Goal: Communication & Community: Answer question/provide support

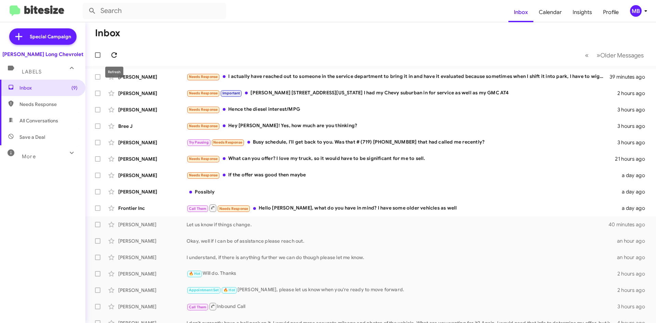
click at [119, 53] on span at bounding box center [114, 55] width 14 height 8
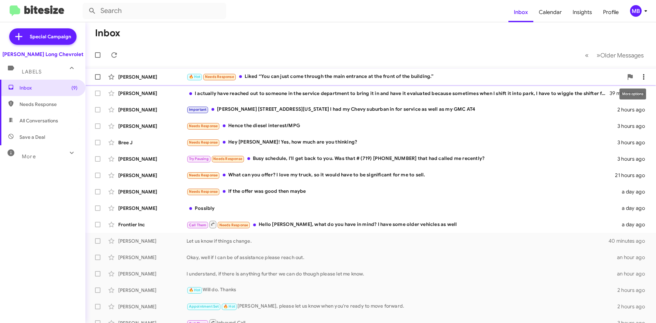
click at [640, 74] on icon at bounding box center [644, 77] width 8 height 8
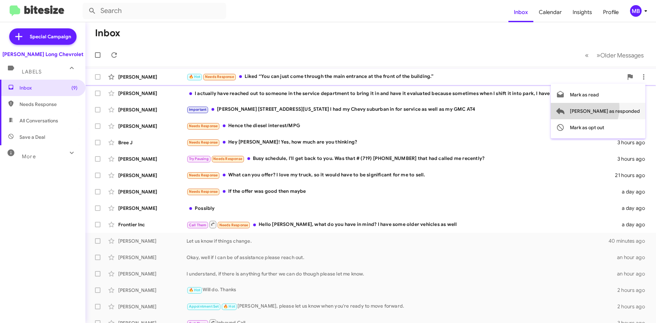
click at [606, 108] on span "[PERSON_NAME] as responded" at bounding box center [605, 111] width 70 height 16
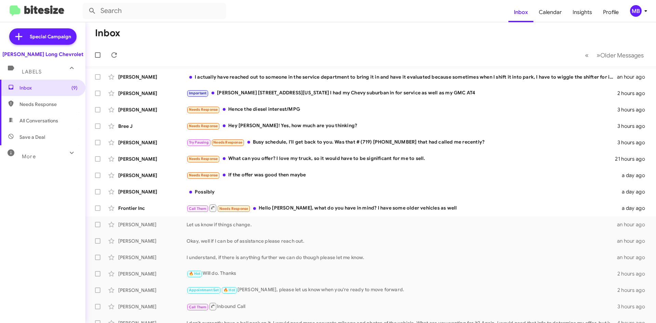
click at [123, 52] on mat-toolbar-row "« Previous » Next Older Messages" at bounding box center [370, 55] width 571 height 22
click at [109, 51] on span at bounding box center [114, 55] width 14 height 8
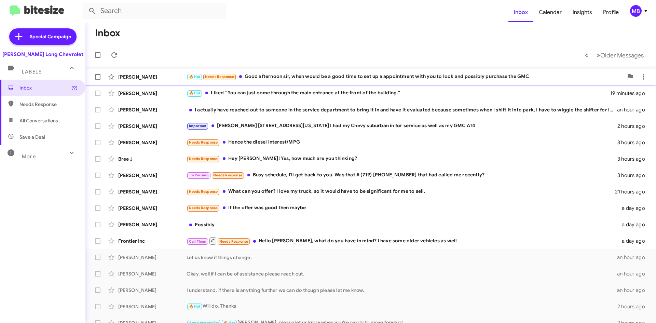
click at [331, 80] on div "🔥 Hot Needs Response Good afternoon sir, when would be a good time to set up a …" at bounding box center [405, 77] width 437 height 8
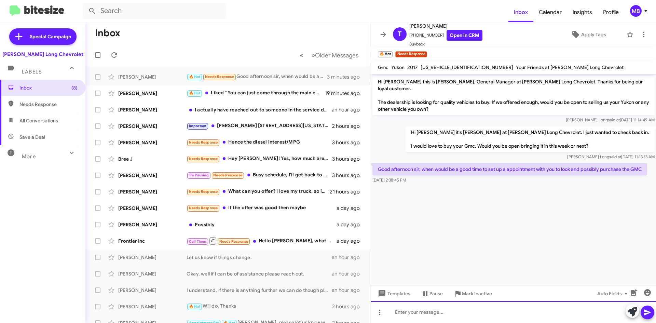
click at [452, 310] on div at bounding box center [513, 312] width 285 height 22
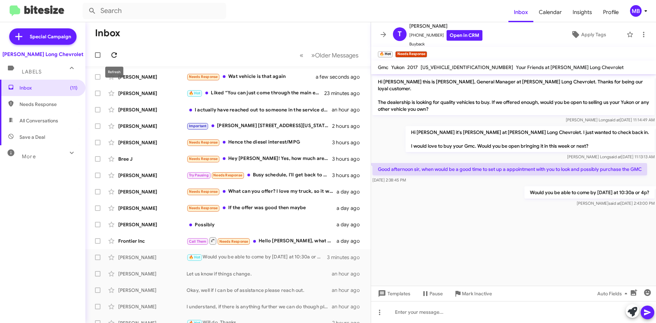
click at [115, 54] on icon at bounding box center [114, 55] width 8 height 8
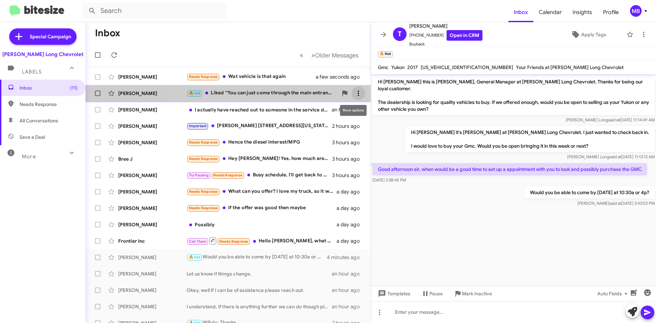
click at [354, 95] on icon at bounding box center [358, 93] width 8 height 8
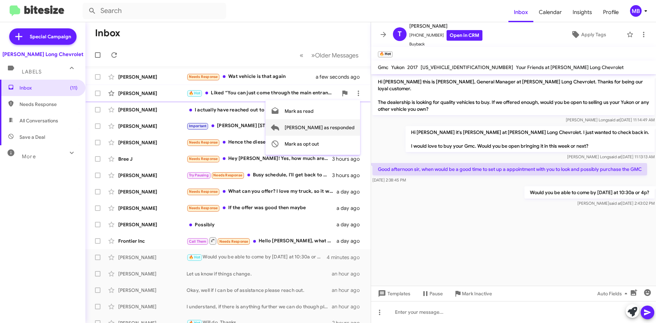
click at [329, 126] on span "[PERSON_NAME] as responded" at bounding box center [320, 127] width 70 height 16
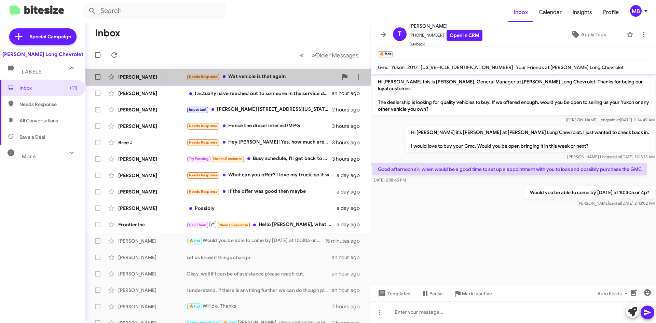
click at [255, 76] on div "Needs Response Wat vehicle is that again" at bounding box center [262, 77] width 151 height 8
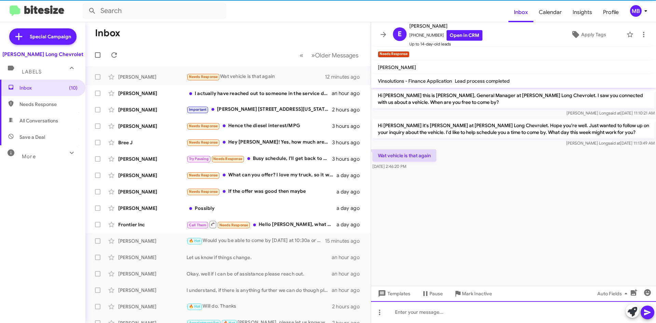
click at [422, 313] on div at bounding box center [513, 312] width 285 height 22
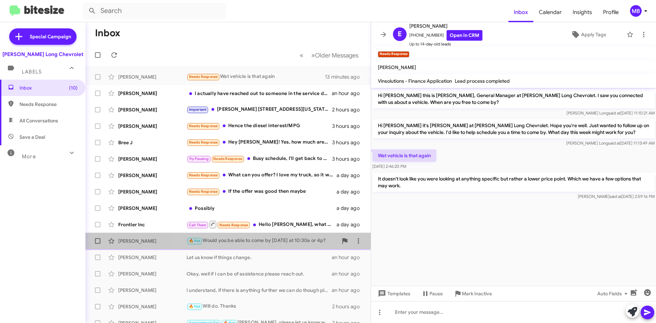
click at [300, 243] on div "🔥 Hot Would you be able to come by [DATE] at 10:30a or 4p?" at bounding box center [262, 241] width 151 height 8
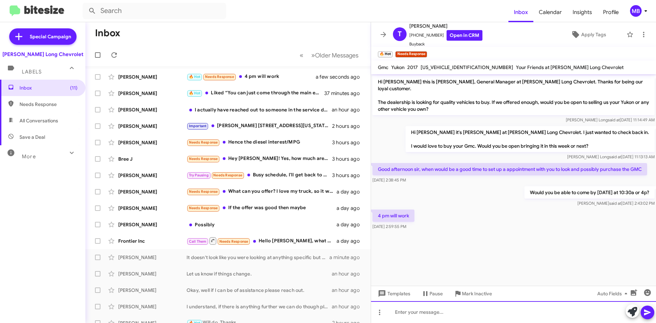
drag, startPoint x: 513, startPoint y: 320, endPoint x: 517, endPoint y: 316, distance: 5.1
click at [515, 321] on div at bounding box center [513, 312] width 285 height 22
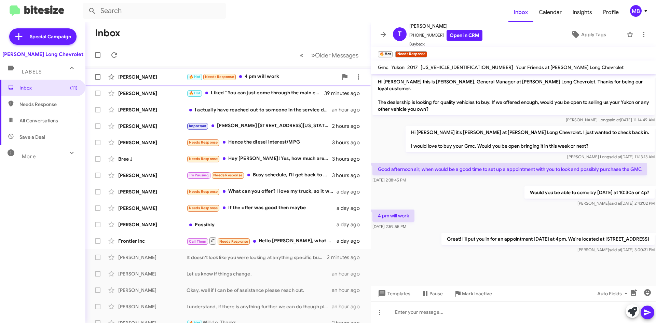
click at [291, 76] on div "🔥 Hot Needs Response 4 pm will work" at bounding box center [262, 77] width 151 height 8
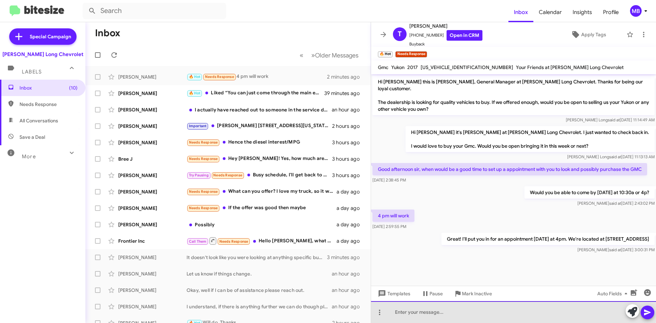
click at [438, 309] on div at bounding box center [513, 312] width 285 height 22
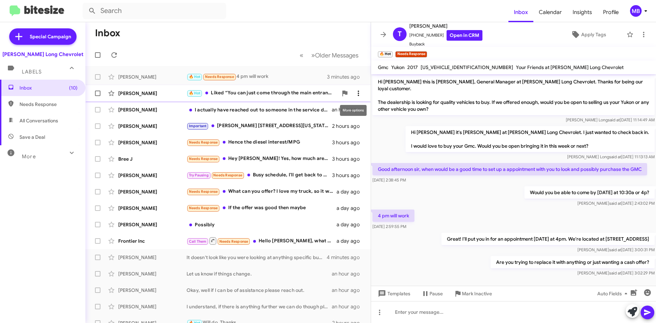
click at [354, 98] on button at bounding box center [359, 93] width 14 height 14
click at [347, 131] on span "Mark as needs response" at bounding box center [328, 127] width 54 height 16
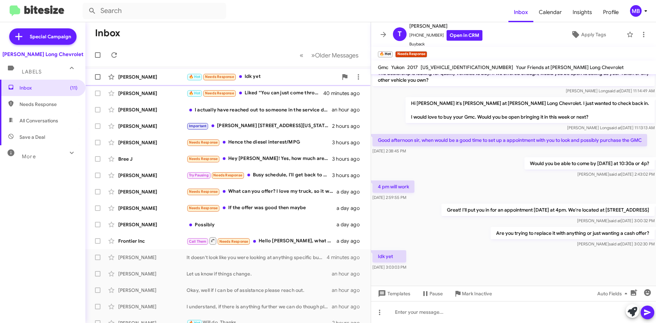
click at [285, 74] on div "🔥 Hot Needs Response Idk yet" at bounding box center [262, 77] width 151 height 8
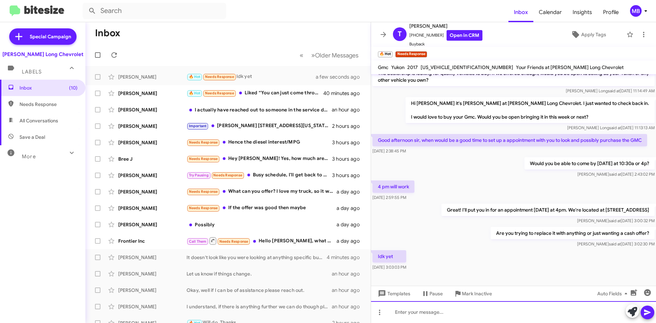
click at [445, 308] on div at bounding box center [513, 312] width 285 height 22
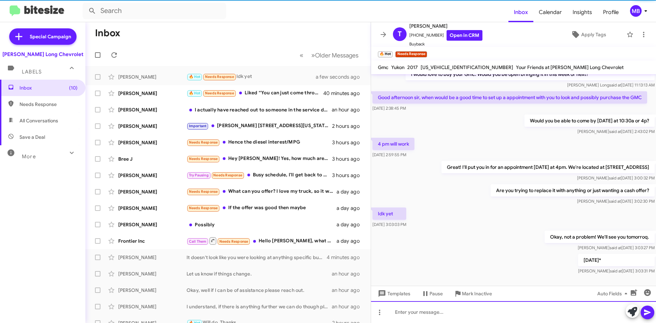
scroll to position [79, 0]
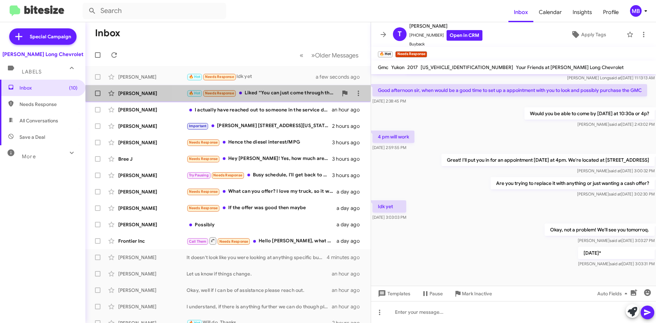
click at [318, 92] on div "🔥 Hot Needs Response Liked “You can just come through the main entrance at the …" at bounding box center [262, 93] width 151 height 8
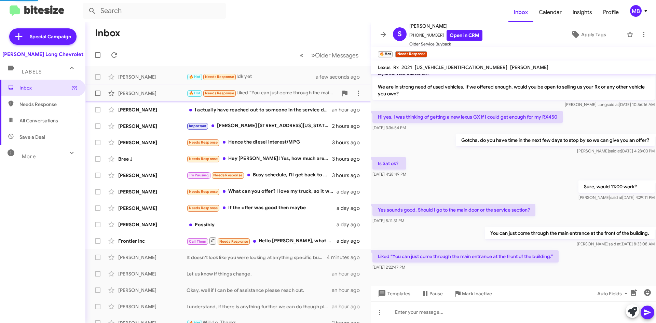
scroll to position [9, 0]
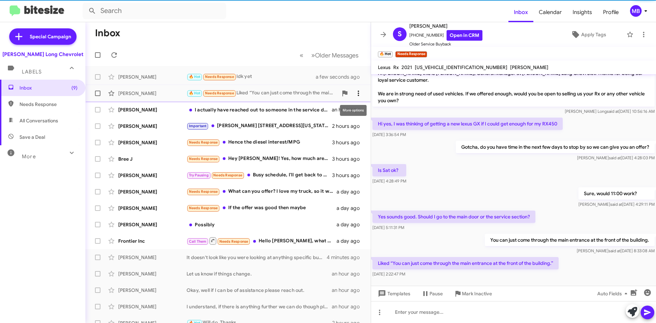
click at [356, 95] on icon at bounding box center [358, 93] width 8 height 8
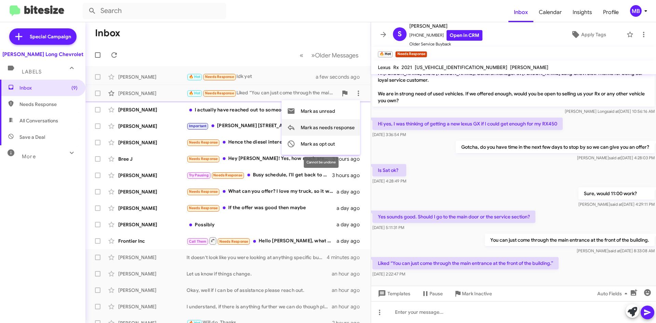
click at [343, 128] on span "Mark as needs response" at bounding box center [328, 127] width 54 height 16
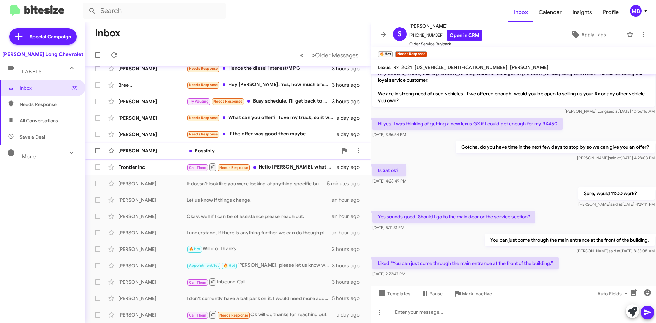
scroll to position [0, 0]
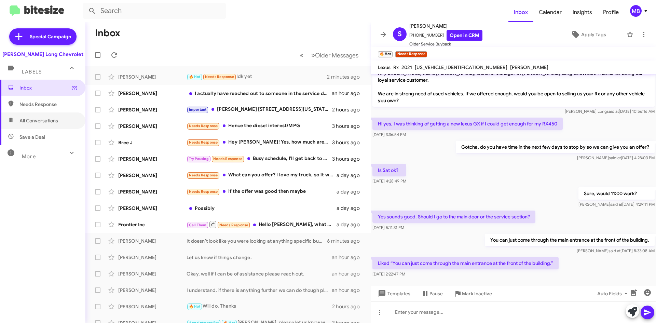
drag, startPoint x: 46, startPoint y: 121, endPoint x: 82, endPoint y: 100, distance: 41.5
click at [46, 121] on span "All Conversations" at bounding box center [38, 120] width 39 height 7
type input "in:all-conversations"
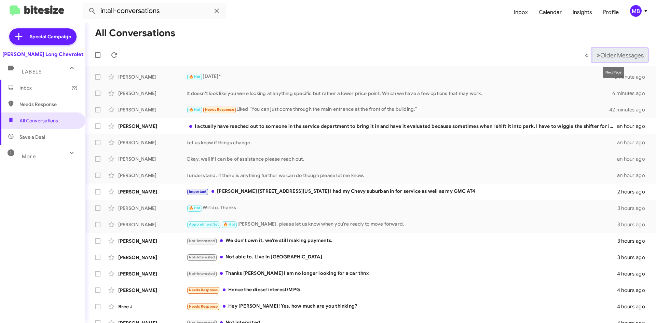
click at [593, 56] on button "» Next Older Messages" at bounding box center [620, 55] width 55 height 14
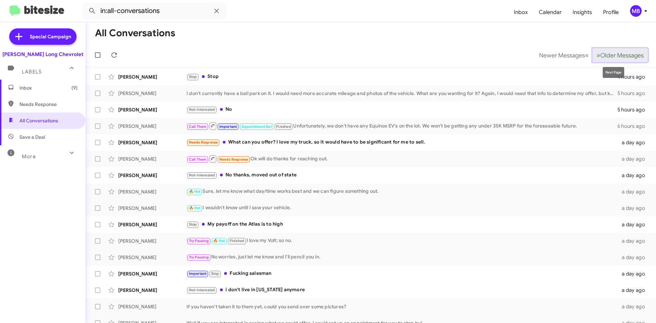
click at [601, 55] on span "Older Messages" at bounding box center [621, 56] width 43 height 8
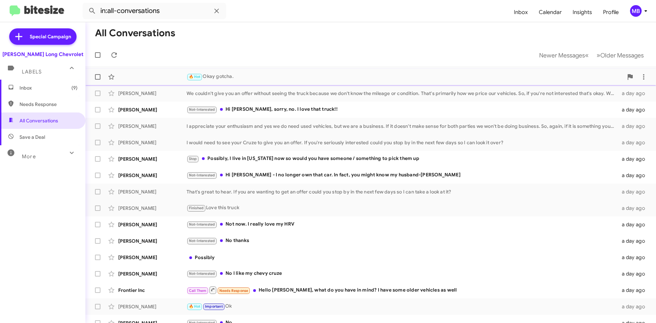
click at [250, 77] on div "🔥 Hot Okay gotcha." at bounding box center [405, 77] width 437 height 8
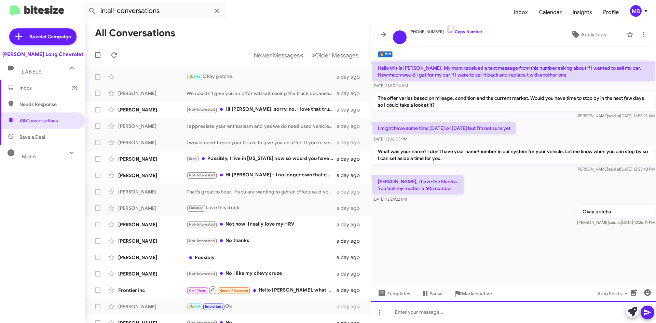
click at [497, 310] on div at bounding box center [513, 312] width 285 height 22
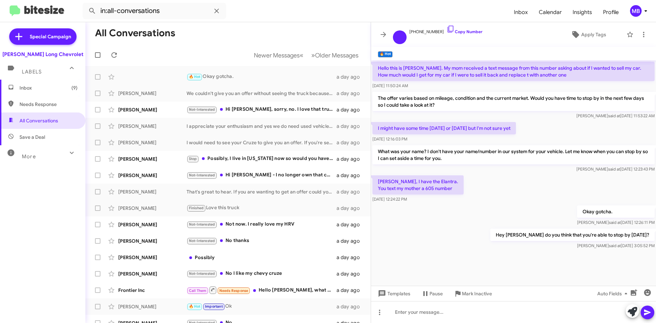
click at [36, 90] on span "Inbox (9)" at bounding box center [48, 87] width 58 height 7
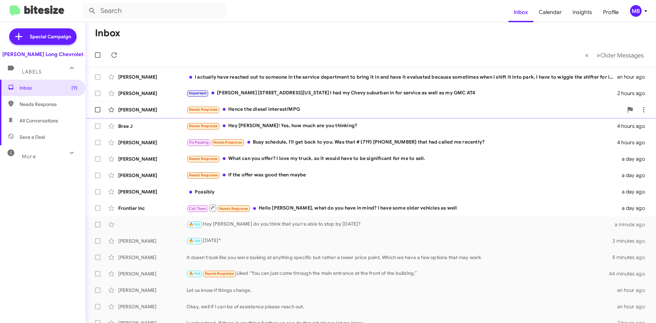
click at [299, 114] on div "[PERSON_NAME] Needs Response Hence the diesel interest/MPG 4 hours ago" at bounding box center [371, 110] width 560 height 14
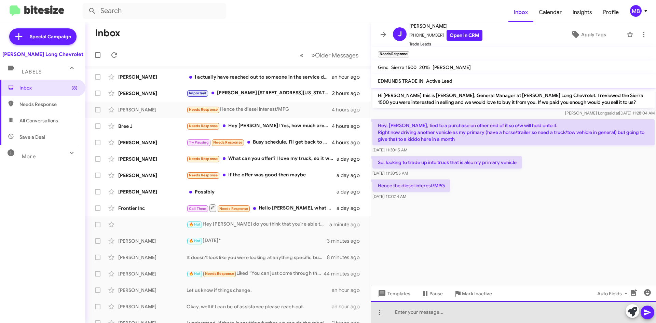
click at [465, 309] on div at bounding box center [513, 312] width 285 height 22
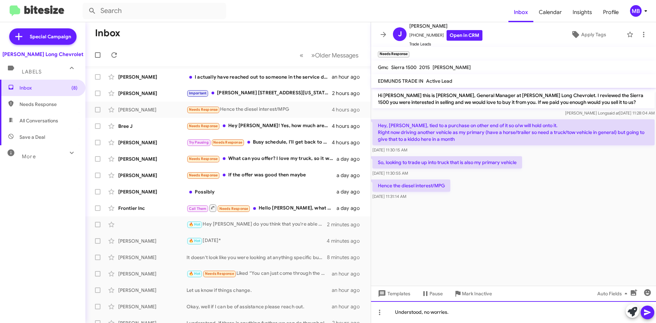
click at [495, 313] on div "Understood, no worries." at bounding box center [513, 312] width 285 height 22
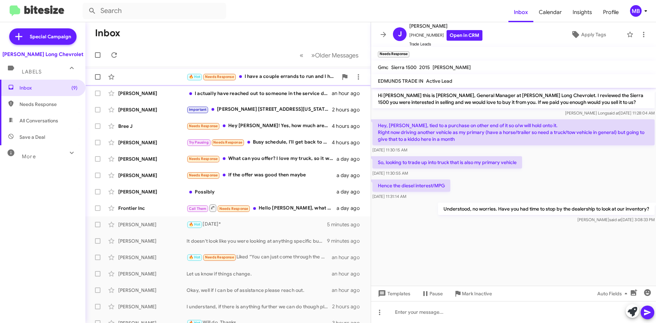
click at [237, 84] on span "🔥 Hot Needs Response I have a couple errands to run and I have class in [GEOGRA…" at bounding box center [227, 77] width 285 height 16
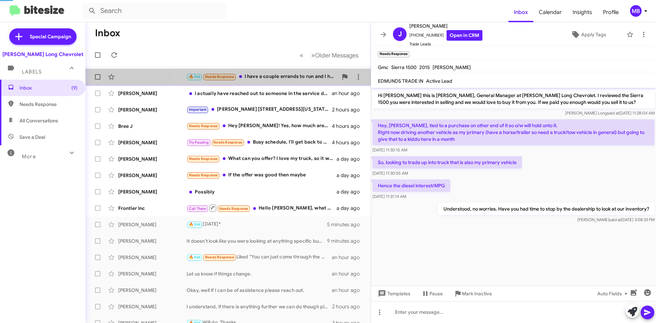
scroll to position [2, 0]
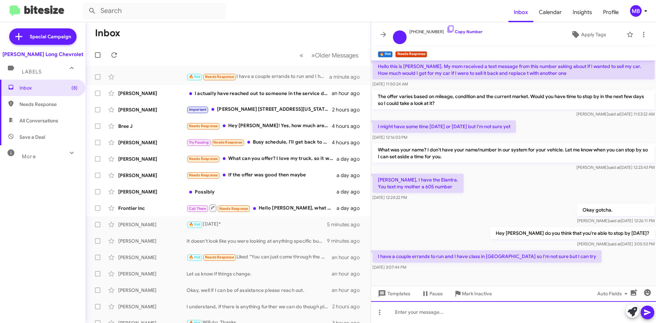
click at [481, 314] on div at bounding box center [513, 312] width 285 height 22
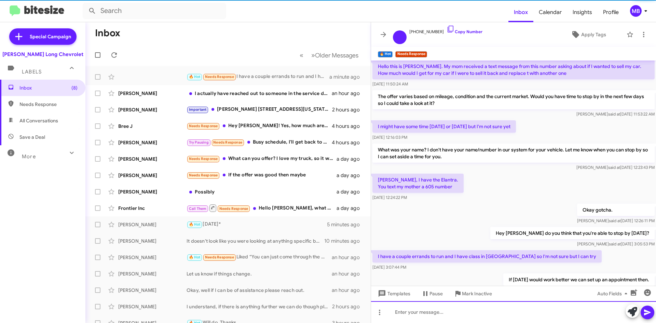
scroll to position [27, 0]
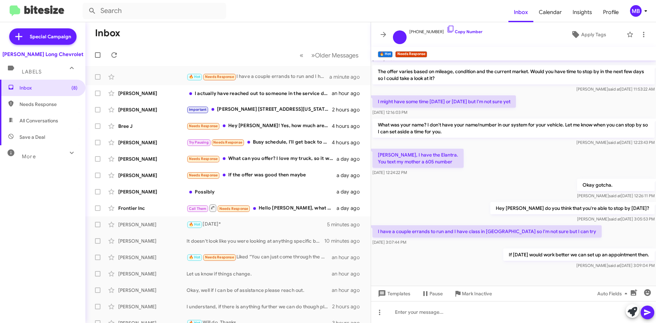
click at [50, 109] on span "Needs Response" at bounding box center [42, 104] width 85 height 16
type input "in:needs-response"
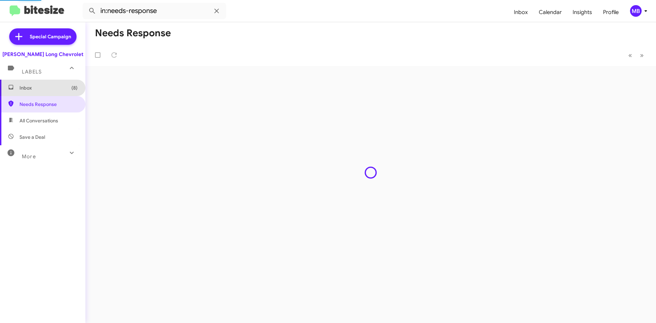
click at [49, 92] on span "Inbox (8)" at bounding box center [42, 88] width 85 height 16
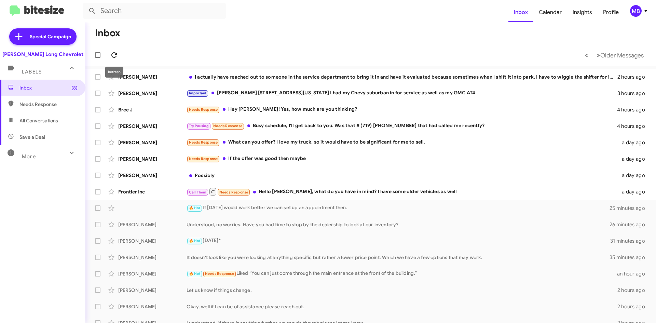
click at [109, 52] on span at bounding box center [114, 55] width 14 height 8
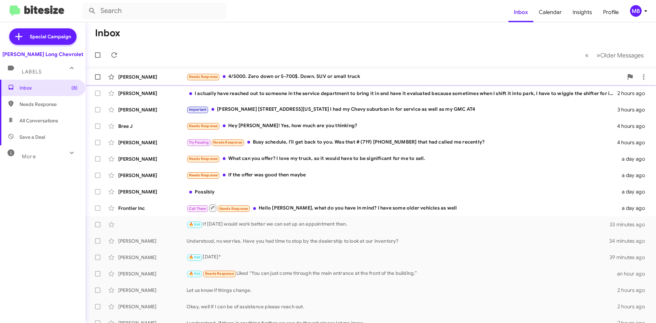
click at [328, 73] on div "Needs Response 4/5000. Zero down or 5-700$. Down. SUV or small truck" at bounding box center [405, 77] width 437 height 8
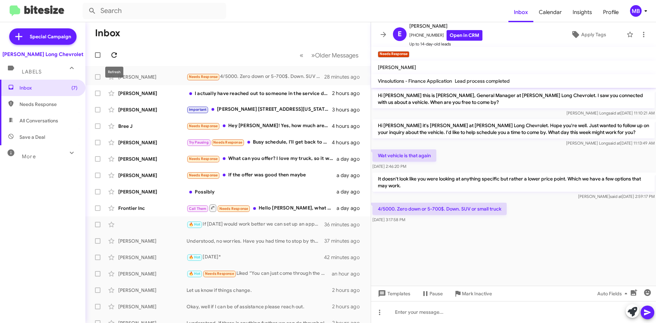
click at [116, 61] on button at bounding box center [114, 55] width 14 height 14
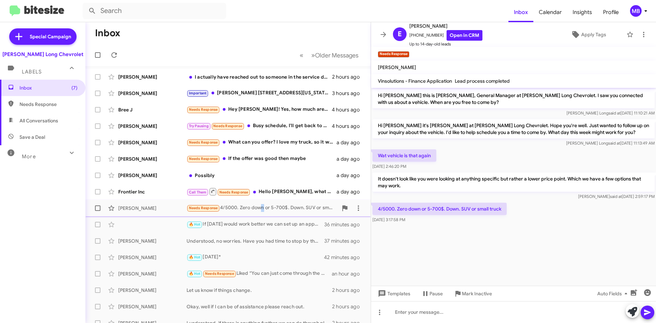
click at [259, 213] on div "[PERSON_NAME] Needs Response 4/5000. Zero down or 5-700$. Down. SUV or small tr…" at bounding box center [228, 208] width 274 height 14
click at [118, 14] on input "text" at bounding box center [155, 11] width 144 height 16
click at [85, 4] on button at bounding box center [92, 11] width 14 height 14
click at [44, 121] on span "All Conversations" at bounding box center [38, 120] width 39 height 7
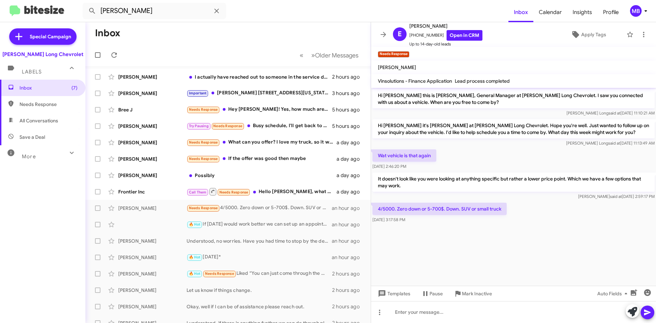
type input "in:all-conversations"
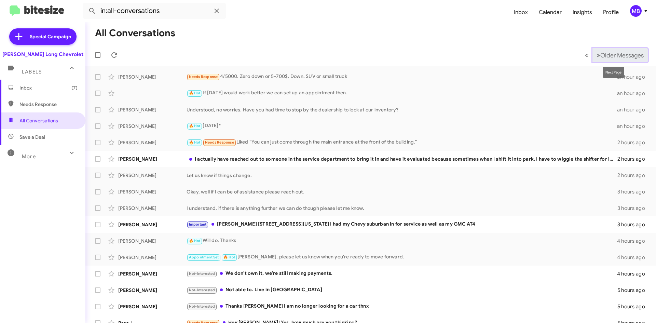
click at [597, 55] on span "»" at bounding box center [599, 55] width 4 height 9
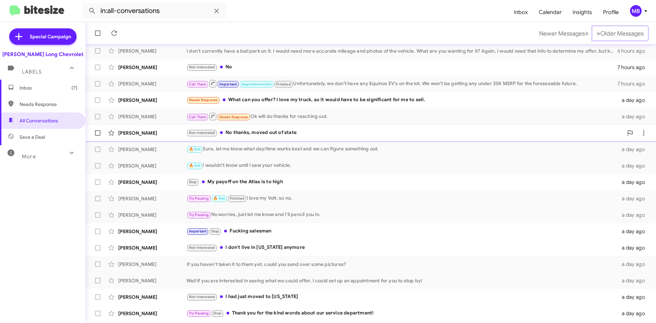
scroll to position [74, 0]
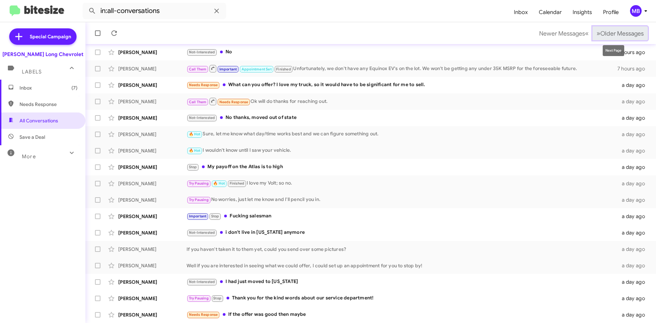
click at [600, 33] on span "Older Messages" at bounding box center [621, 34] width 43 height 8
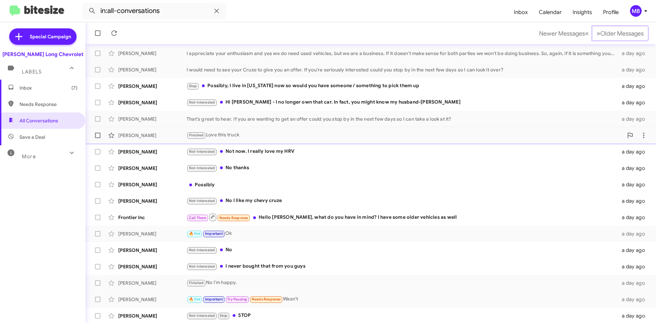
scroll to position [74, 0]
click at [600, 33] on span "Older Messages" at bounding box center [621, 34] width 43 height 8
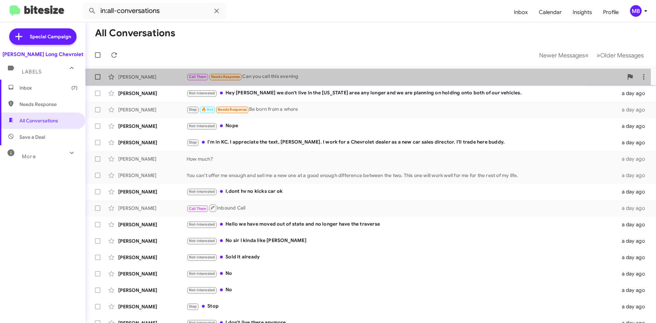
click at [272, 80] on div "Call Them Needs Response Can you call this evening" at bounding box center [405, 77] width 437 height 8
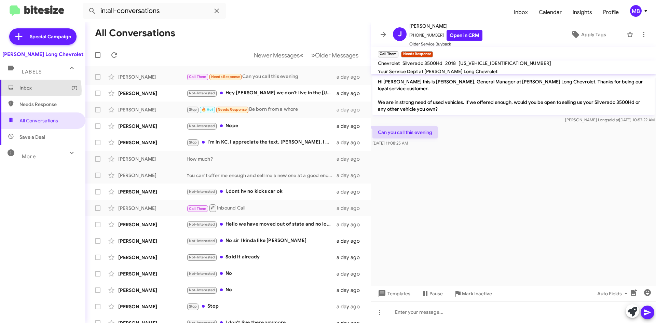
click at [37, 90] on span "Inbox (7)" at bounding box center [48, 87] width 58 height 7
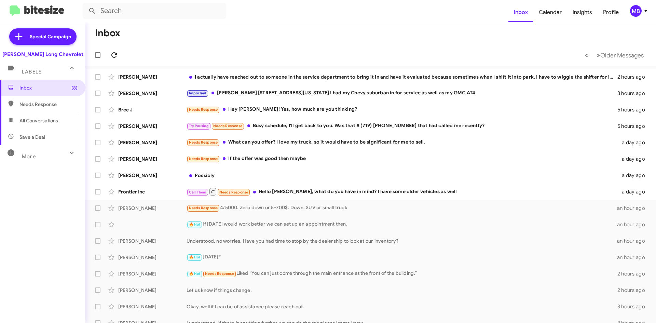
click at [121, 55] on span at bounding box center [114, 55] width 14 height 8
click at [118, 57] on icon at bounding box center [114, 55] width 8 height 8
click at [351, 191] on div "Call Them Needs Response Hello [PERSON_NAME], what do you have in mind? I have …" at bounding box center [405, 191] width 437 height 9
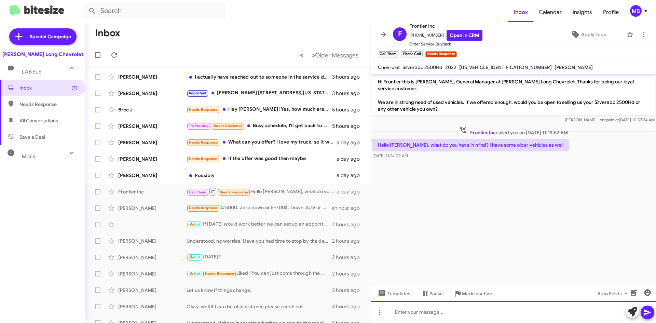
click at [527, 310] on div at bounding box center [513, 312] width 285 height 22
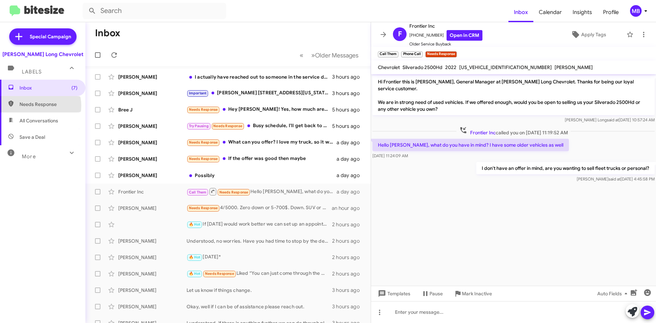
click at [40, 106] on span "Needs Response" at bounding box center [48, 104] width 58 height 7
type input "in:needs-response"
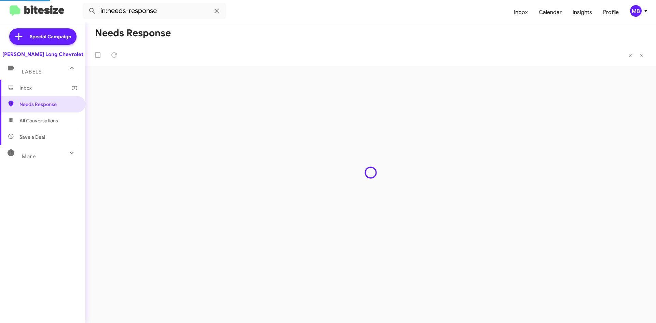
click at [49, 91] on span "Inbox (7)" at bounding box center [42, 88] width 85 height 16
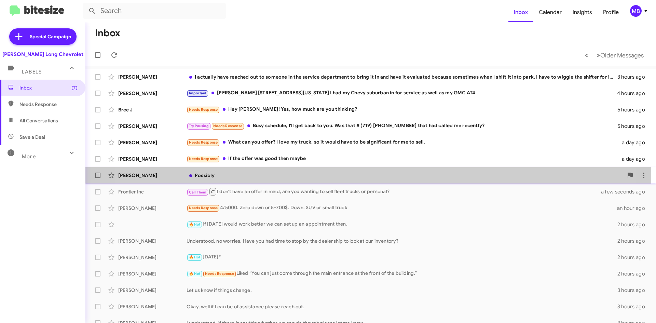
click at [340, 177] on div "Possibly" at bounding box center [405, 175] width 437 height 7
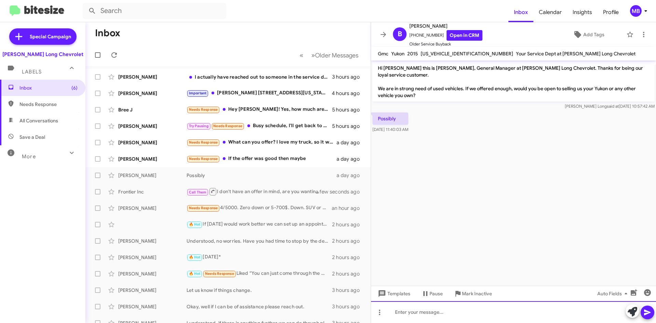
click at [466, 315] on div at bounding box center [513, 312] width 285 height 22
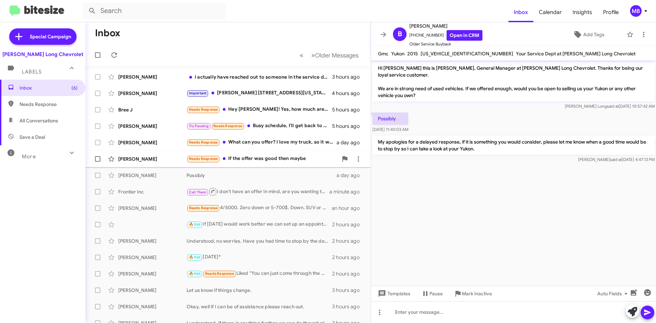
click at [278, 163] on div "Needs Response If the offer was good then maybe" at bounding box center [262, 159] width 151 height 8
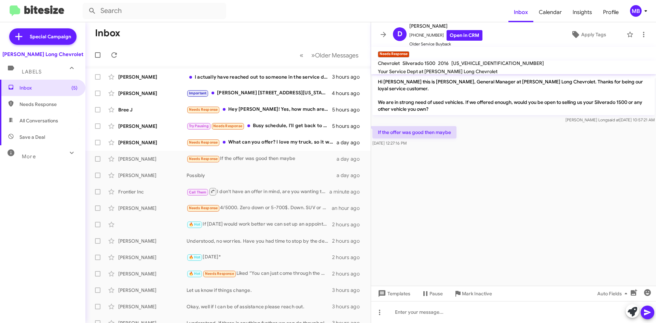
drag, startPoint x: 239, startPoint y: 62, endPoint x: 226, endPoint y: 62, distance: 13.7
